Goal: Communication & Community: Answer question/provide support

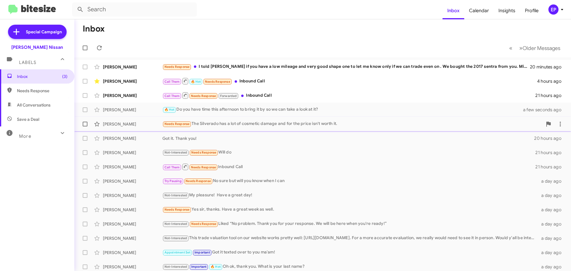
click at [249, 127] on div "Needs Response The Silverado has a lot of cosmetic damage and for the price isn…" at bounding box center [353, 124] width 380 height 7
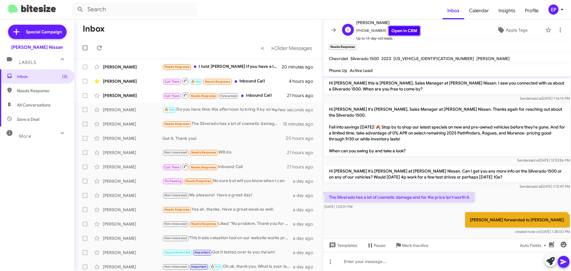
click at [409, 30] on link "Open in CRM" at bounding box center [404, 30] width 31 height 9
click at [249, 78] on div "Call Them 🔥 Hot Needs Response Inbound Call" at bounding box center [229, 80] width 132 height 7
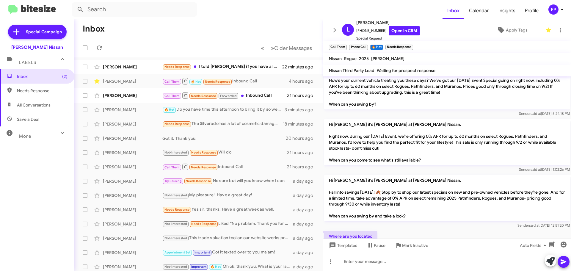
scroll to position [337, 0]
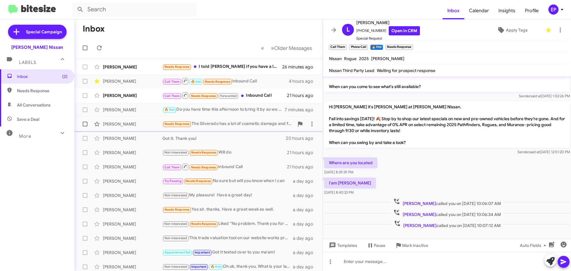
click at [226, 124] on div "Needs Response The Silverado has a lot of cosmetic damage and for the price isn…" at bounding box center [229, 124] width 132 height 7
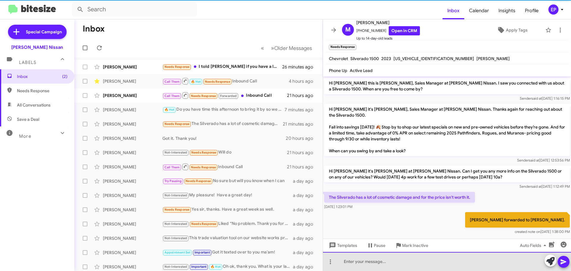
click at [382, 260] on div at bounding box center [447, 261] width 248 height 19
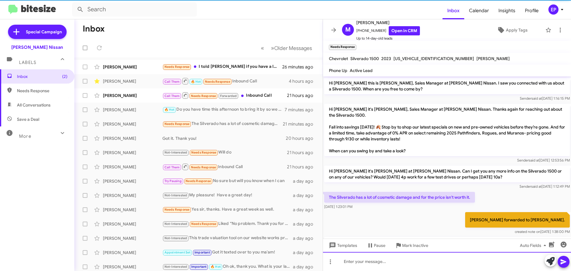
scroll to position [26, 0]
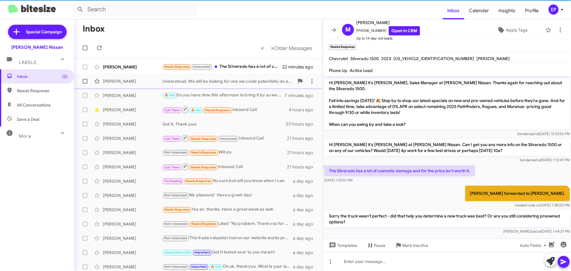
click at [229, 85] on div "[PERSON_NAME] Understood. We will be looking for one we could potentially do an…" at bounding box center [198, 81] width 239 height 12
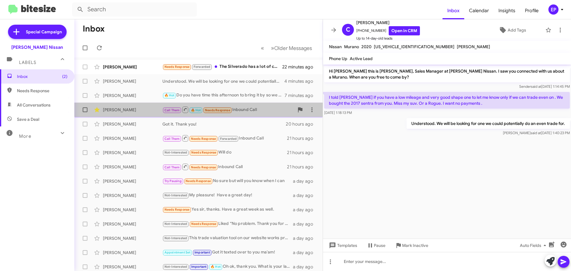
click at [253, 107] on div "Call Them 🔥 Hot Needs Response Inbound Call" at bounding box center [229, 109] width 132 height 7
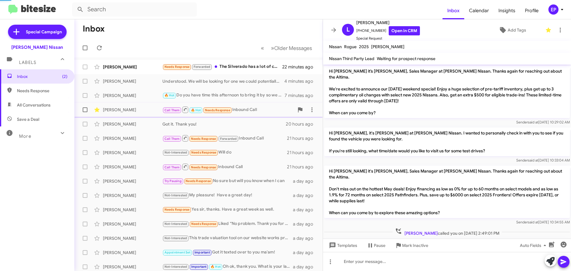
scroll to position [325, 0]
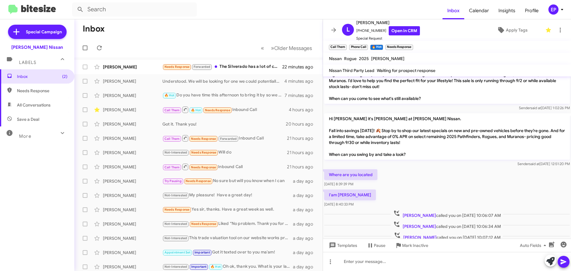
click at [397, 168] on div "Where are you located [DATE] 8:39:39 PM" at bounding box center [447, 178] width 248 height 20
click at [260, 70] on div "Needs Response Forwarded The Silverado has a lot of cosmetic damage and for the…" at bounding box center [229, 66] width 132 height 7
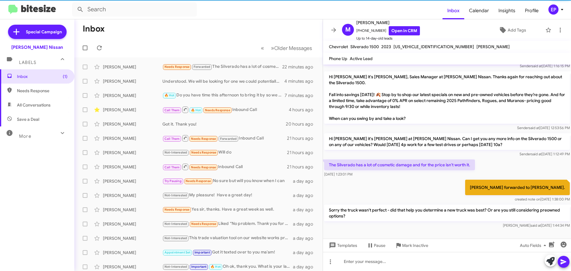
scroll to position [15, 0]
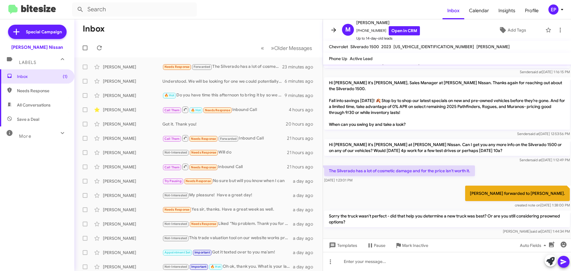
click at [332, 28] on icon at bounding box center [333, 29] width 7 height 7
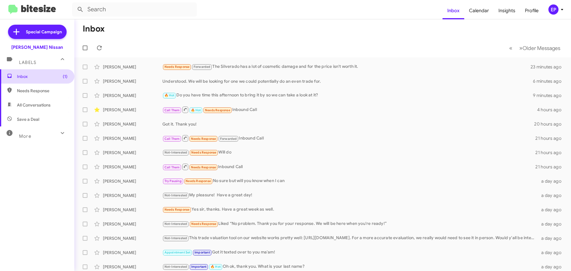
click at [36, 79] on span "Inbox (1)" at bounding box center [42, 77] width 51 height 6
click at [32, 106] on span "All Conversations" at bounding box center [34, 105] width 34 height 6
type input "in:all-conversations"
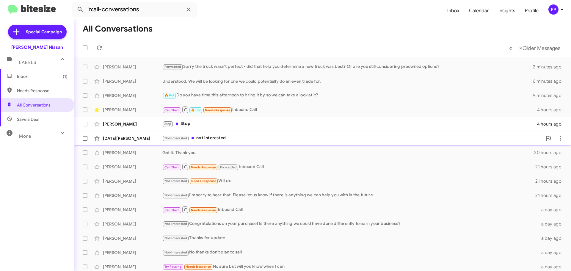
click at [218, 138] on div "Not-Interested not interested" at bounding box center [353, 138] width 380 height 7
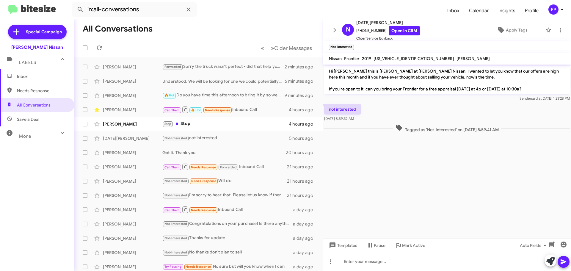
click at [429, 170] on cdk-virtual-scroll-viewport "Hi [PERSON_NAME] this is [PERSON_NAME] at [PERSON_NAME] Nissan. I wanted to let…" at bounding box center [447, 152] width 248 height 174
click at [406, 30] on link "Open in CRM" at bounding box center [404, 30] width 31 height 9
click at [420, 160] on cdk-virtual-scroll-viewport "Hi [PERSON_NAME] this is [PERSON_NAME] at [PERSON_NAME] Nissan. I wanted to let…" at bounding box center [447, 152] width 248 height 174
click at [331, 30] on icon at bounding box center [333, 29] width 7 height 7
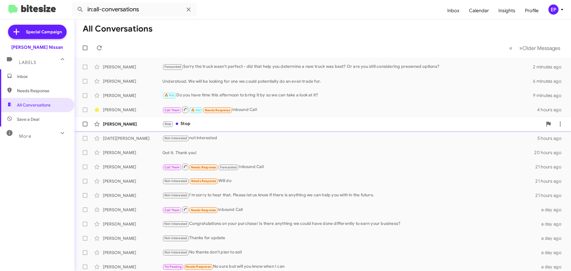
click at [140, 124] on div "[PERSON_NAME]" at bounding box center [133, 124] width 60 height 6
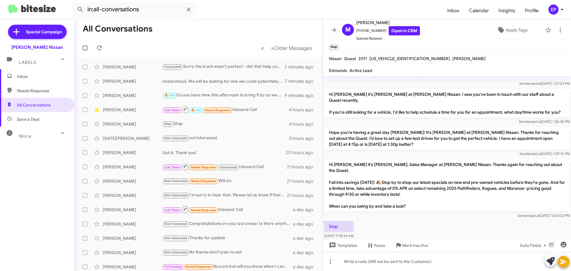
click at [417, 194] on p "Hi [PERSON_NAME] it's [PERSON_NAME], Sales Manager at [PERSON_NAME] Nissan. Tha…" at bounding box center [447, 185] width 246 height 52
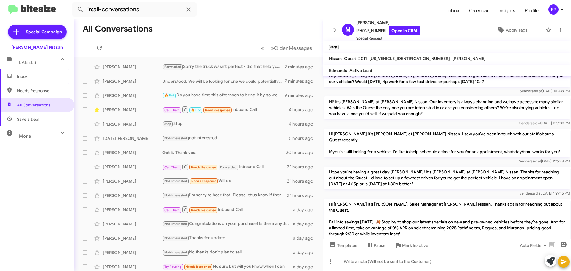
scroll to position [20, 0]
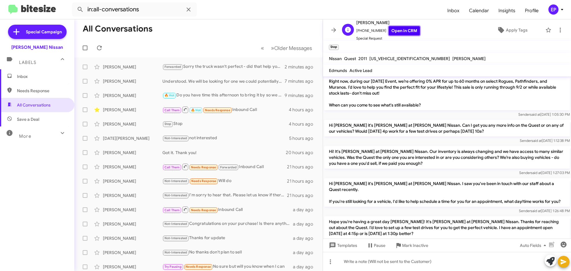
click at [408, 29] on link "Open in CRM" at bounding box center [404, 30] width 31 height 9
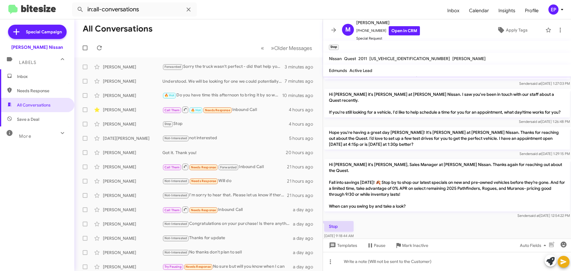
click at [455, 220] on div "Stop [DATE] 9:18:44 AM" at bounding box center [447, 230] width 248 height 20
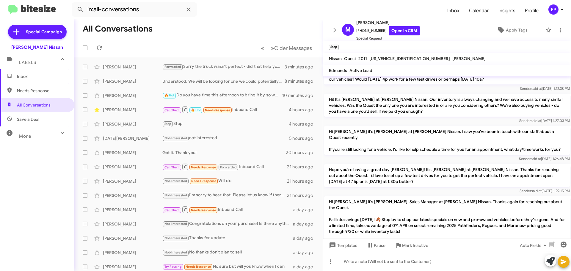
scroll to position [0, 0]
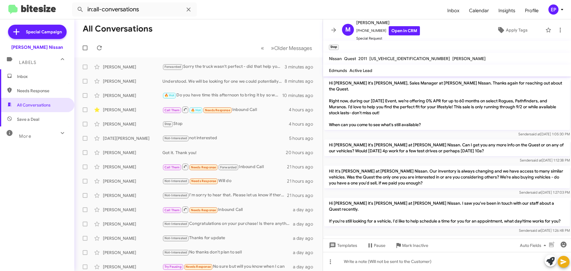
click at [150, 54] on mat-toolbar-row "« Previous » Next Older Messages" at bounding box center [198, 47] width 249 height 19
click at [24, 104] on span "All Conversations" at bounding box center [34, 105] width 34 height 6
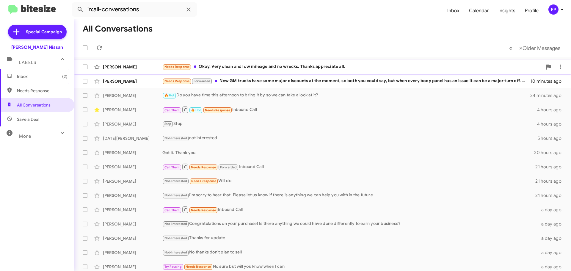
click at [248, 70] on div "Needs Response Okay. Very clean and low mileage and no wrecks. Thanks appreciat…" at bounding box center [353, 66] width 380 height 7
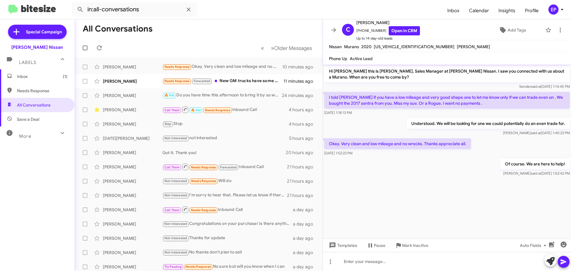
click at [433, 182] on div at bounding box center [447, 181] width 248 height 7
